Goal: Find specific page/section: Find specific page/section

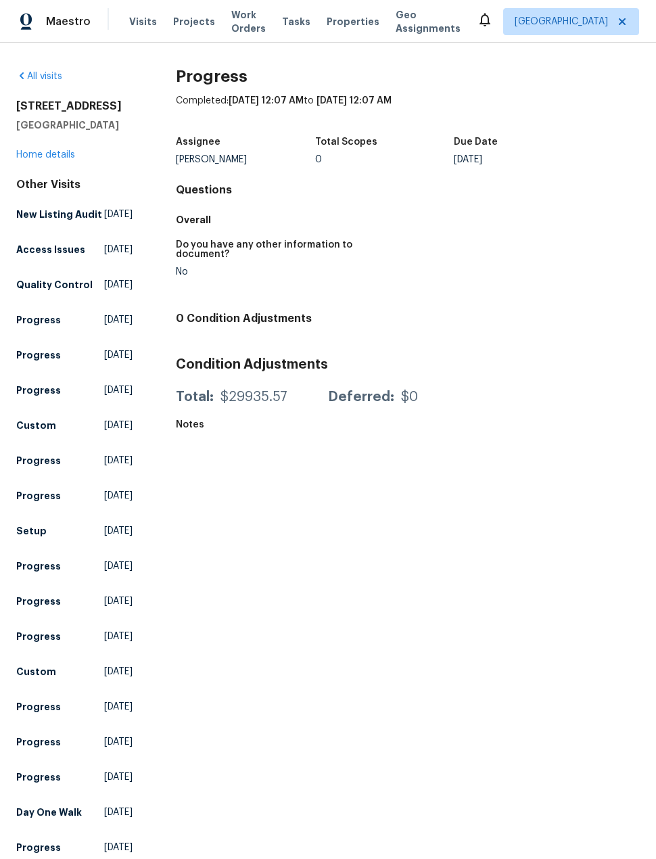
click at [199, 17] on span "Projects" at bounding box center [194, 22] width 42 height 14
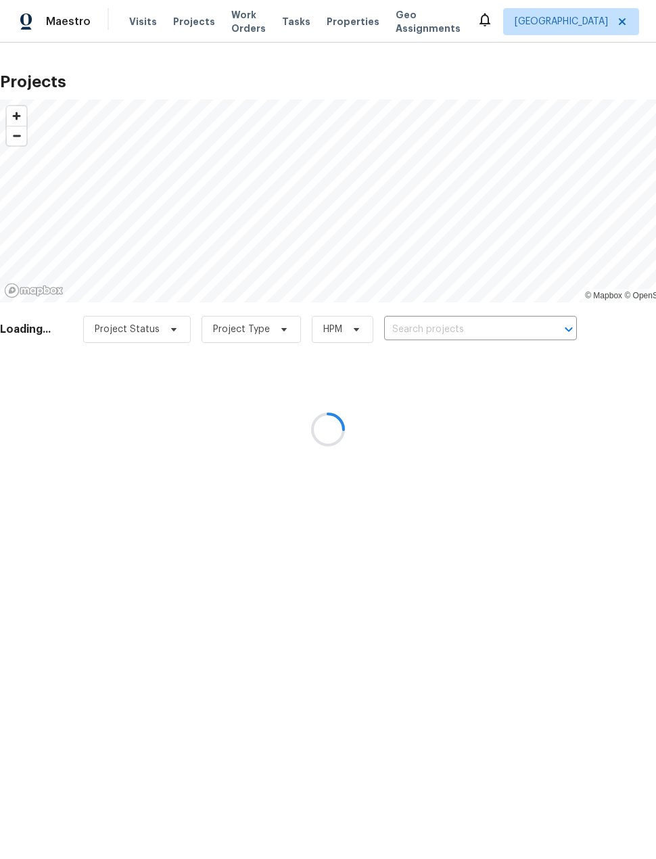
click at [459, 319] on div at bounding box center [328, 429] width 656 height 859
click at [479, 318] on div at bounding box center [328, 429] width 656 height 859
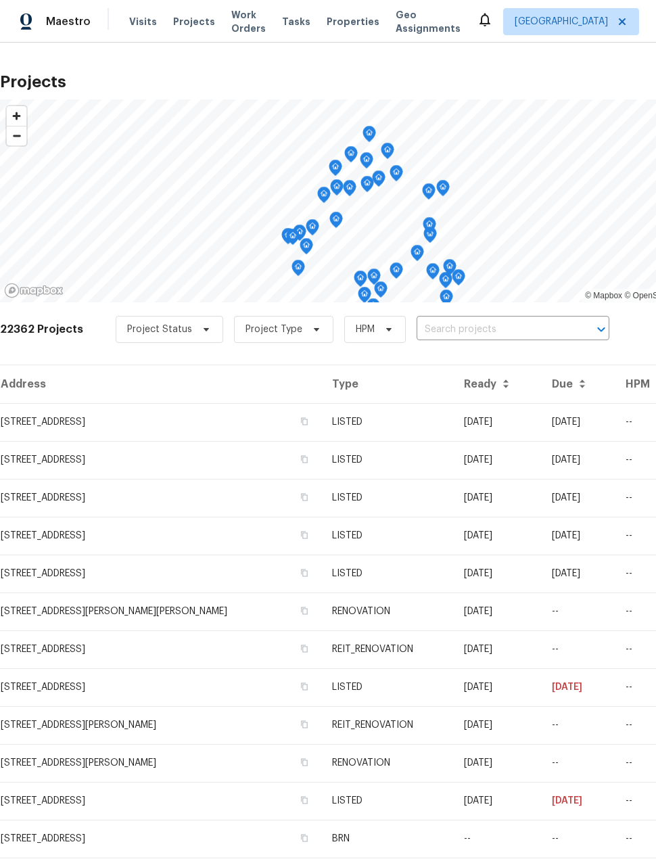
click at [502, 325] on input "text" at bounding box center [494, 329] width 155 height 21
type input "1011 [PERSON_NAME]"
click at [559, 360] on li "[STREET_ADDRESS]" at bounding box center [505, 360] width 197 height 22
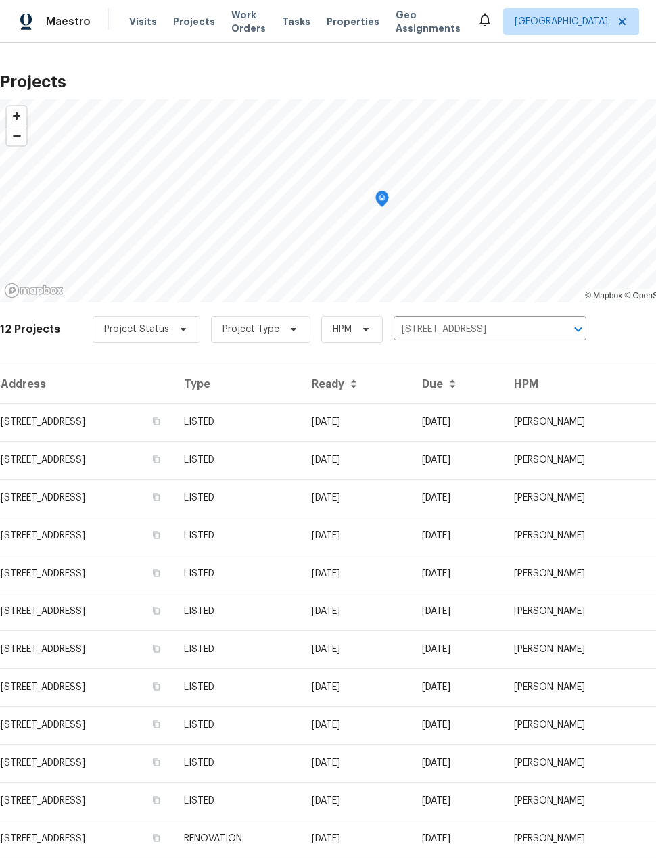
click at [47, 415] on td "[STREET_ADDRESS]" at bounding box center [86, 422] width 173 height 38
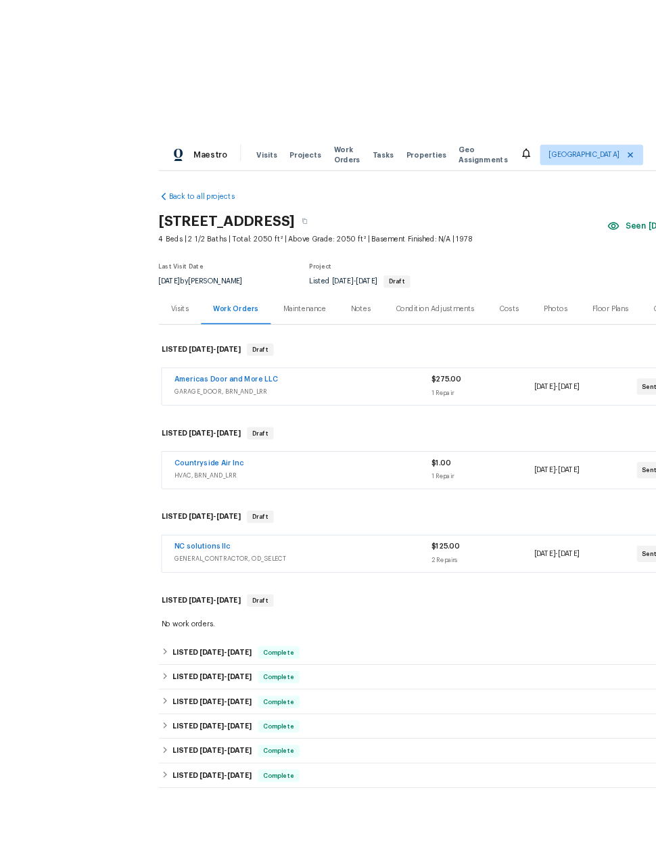
scroll to position [10, 0]
